Goal: Transaction & Acquisition: Book appointment/travel/reservation

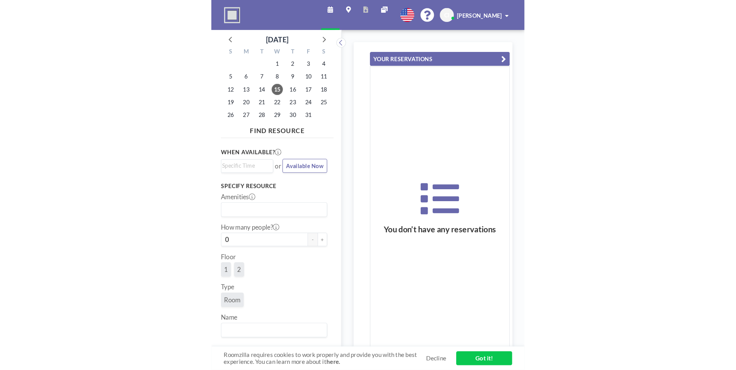
scroll to position [0, 554]
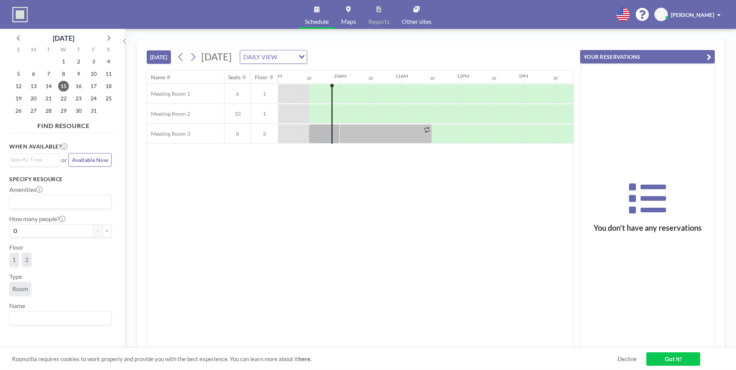
click at [301, 93] on div at bounding box center [324, 93] width 31 height 19
click at [301, 95] on div at bounding box center [324, 93] width 31 height 19
click at [301, 87] on div at bounding box center [354, 93] width 31 height 19
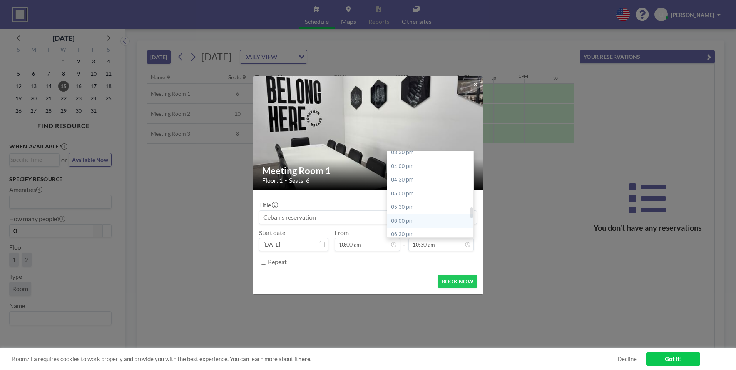
scroll to position [441, 0]
click at [301, 207] on div "06:00 pm" at bounding box center [432, 210] width 90 height 14
type input "06:00 pm"
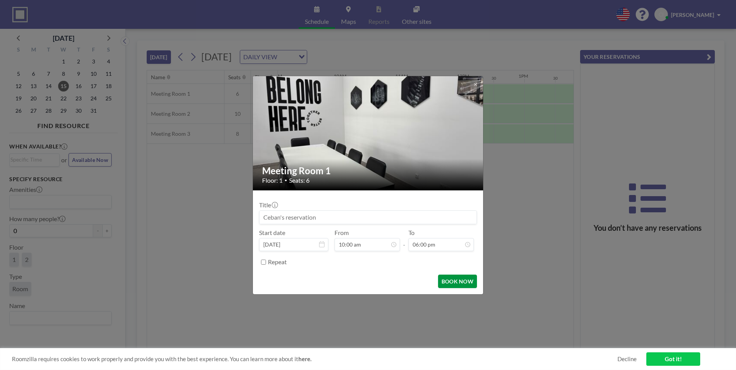
drag, startPoint x: 457, startPoint y: 283, endPoint x: 454, endPoint y: 275, distance: 7.9
click at [301, 282] on button "BOOK NOW" at bounding box center [457, 281] width 39 height 13
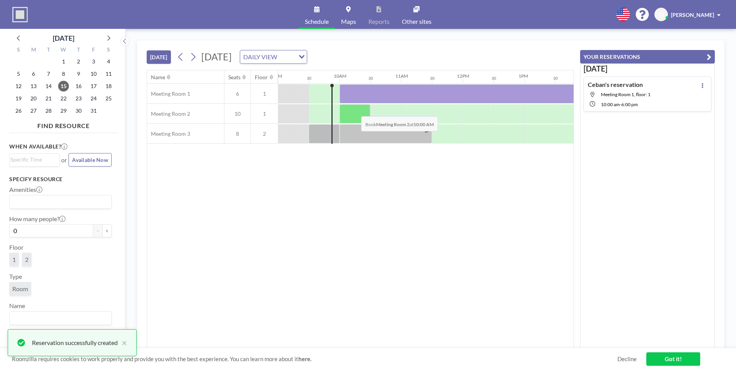
click at [301, 110] on div at bounding box center [354, 113] width 31 height 19
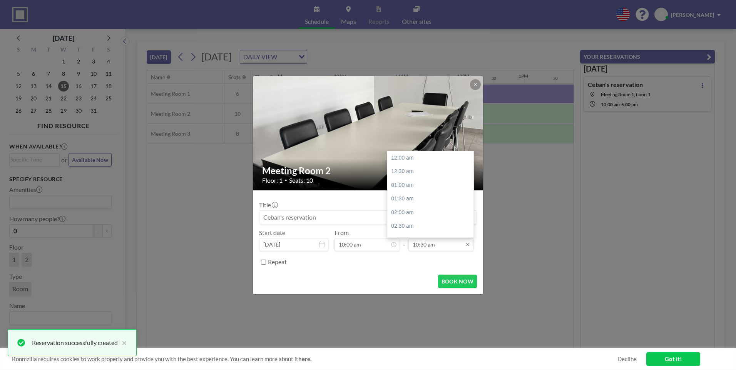
scroll to position [287, 0]
click at [301, 246] on input "10:30 am" at bounding box center [440, 244] width 65 height 13
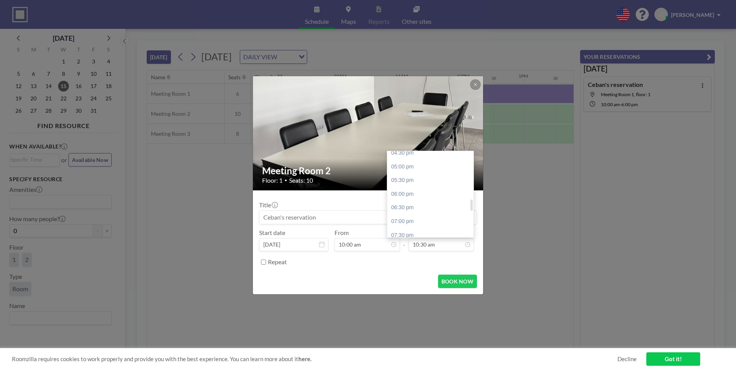
scroll to position [480, 0]
click at [301, 175] on div "06:00 pm" at bounding box center [432, 171] width 90 height 14
type input "06:00 pm"
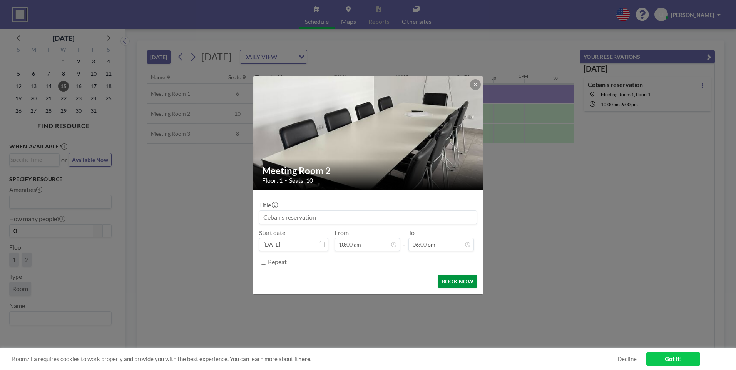
click at [301, 278] on button "BOOK NOW" at bounding box center [457, 281] width 39 height 13
